Goal: Obtain resource: Download file/media

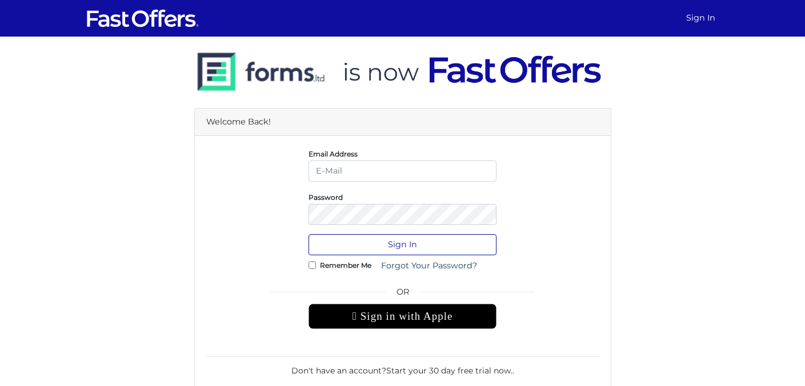
type input "MagyYoussab@gmail.com"
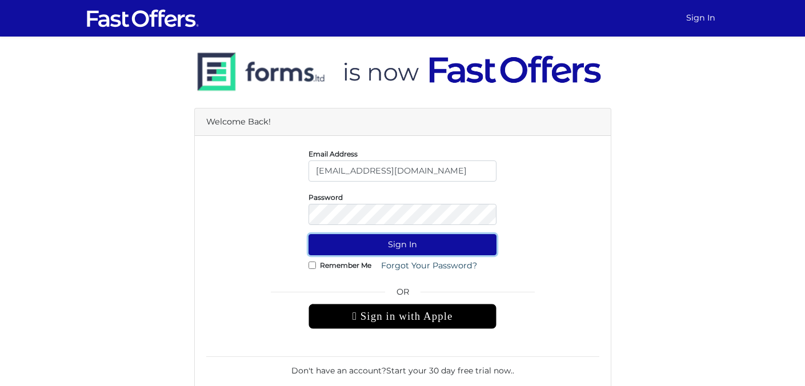
click at [410, 248] on button "Sign In" at bounding box center [403, 244] width 188 height 21
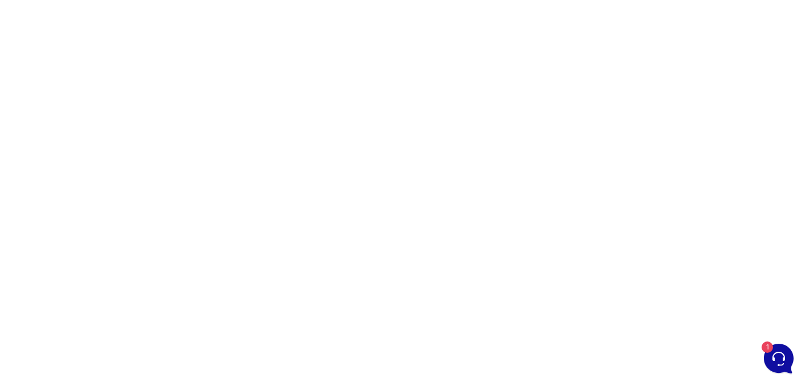
scroll to position [81, 0]
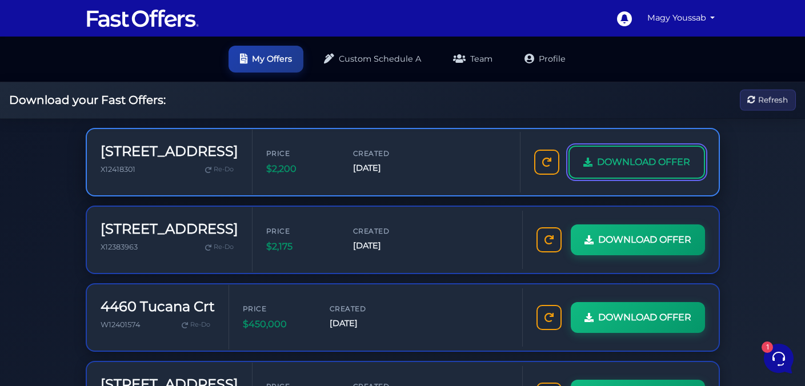
click at [624, 163] on span "DOWNLOAD OFFER" at bounding box center [643, 162] width 93 height 15
